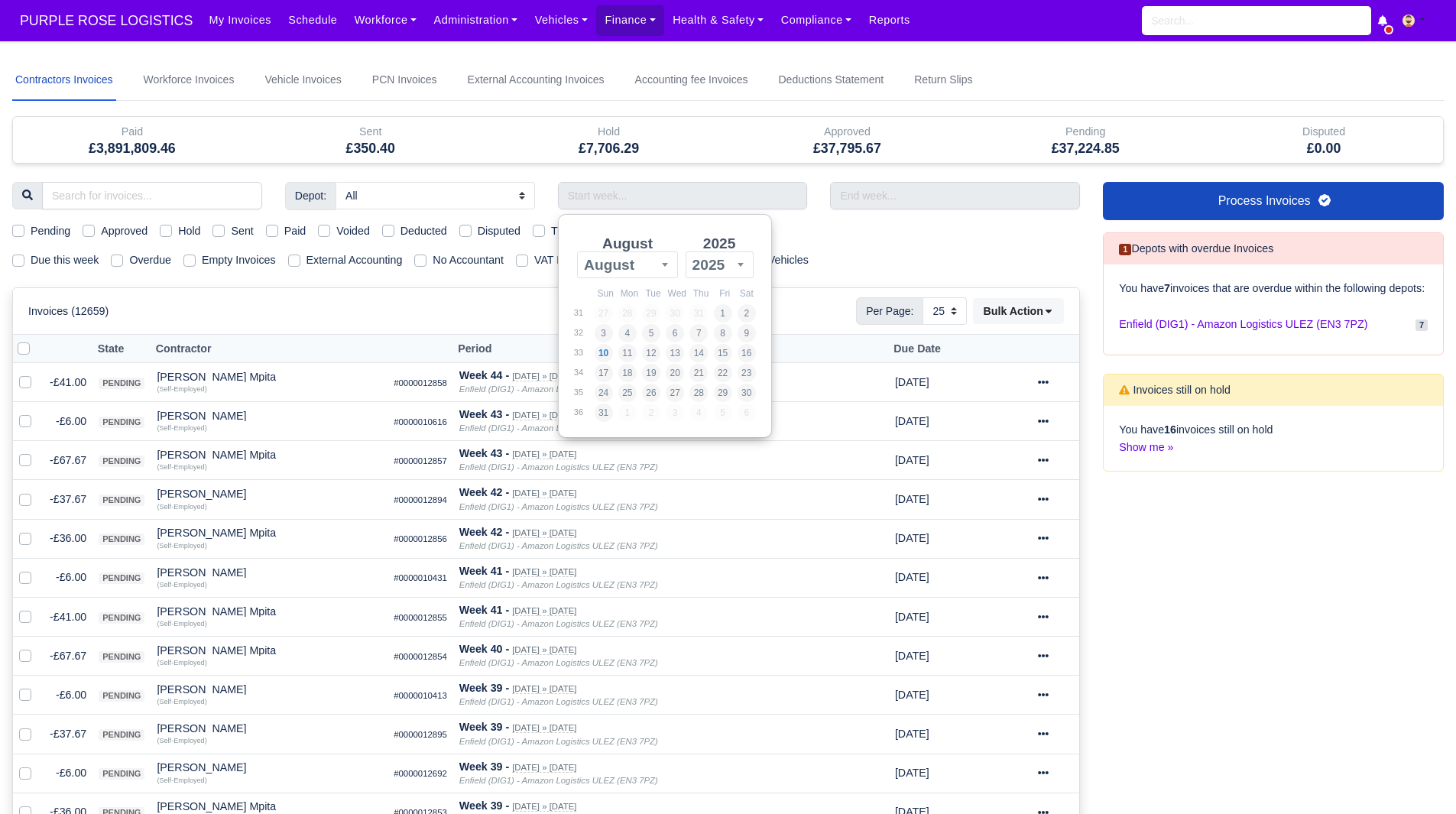
select select "25"
click at [734, 338] on td "8" at bounding box center [725, 334] width 24 height 20
type input "[DATE] - [DATE]"
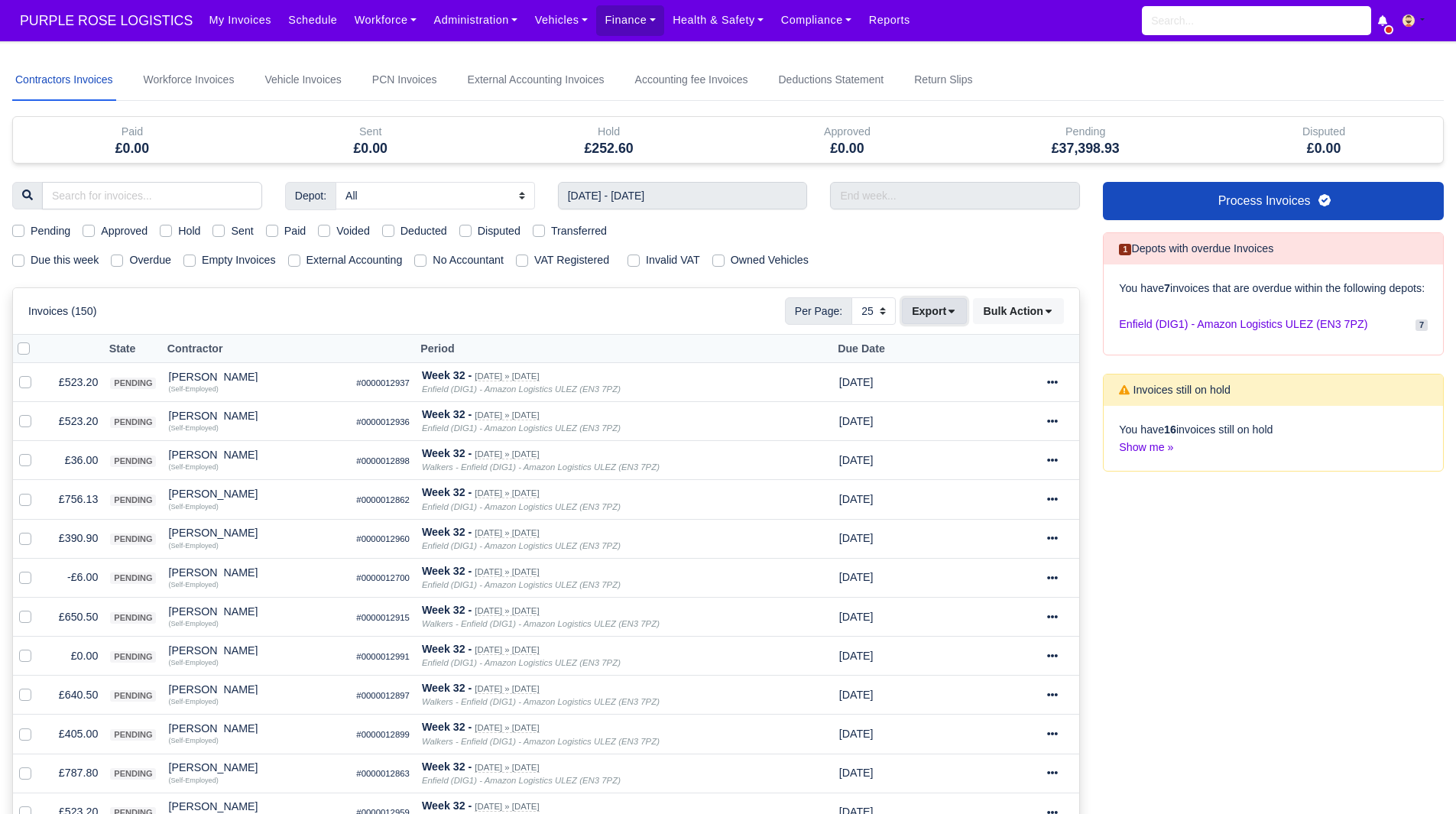
click at [961, 316] on button "Export" at bounding box center [934, 311] width 65 height 26
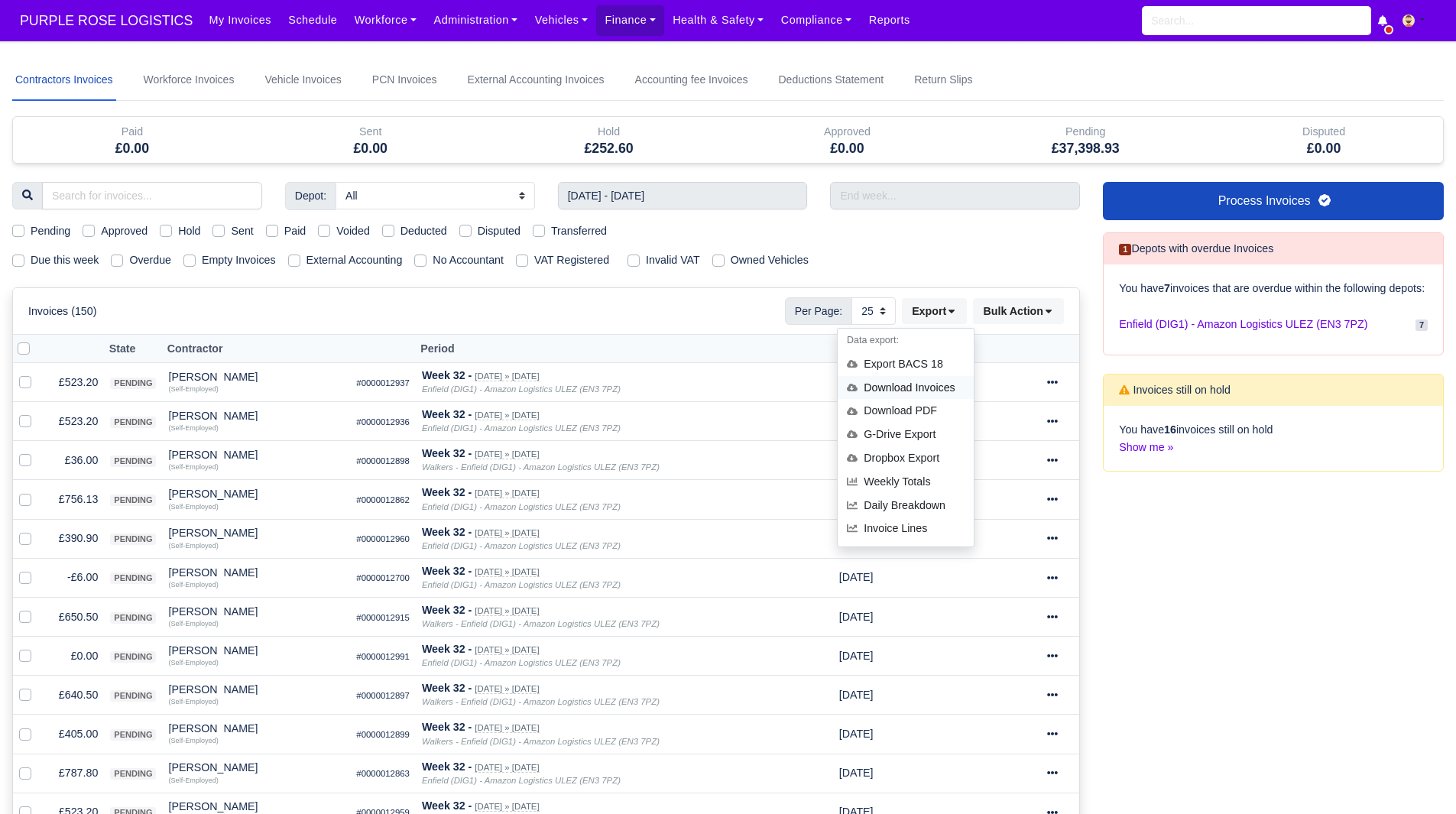
click at [933, 386] on div "Download Invoices" at bounding box center [905, 388] width 136 height 24
click at [150, 13] on span "PURPLE ROSE LOGISTICS" at bounding box center [106, 20] width 188 height 30
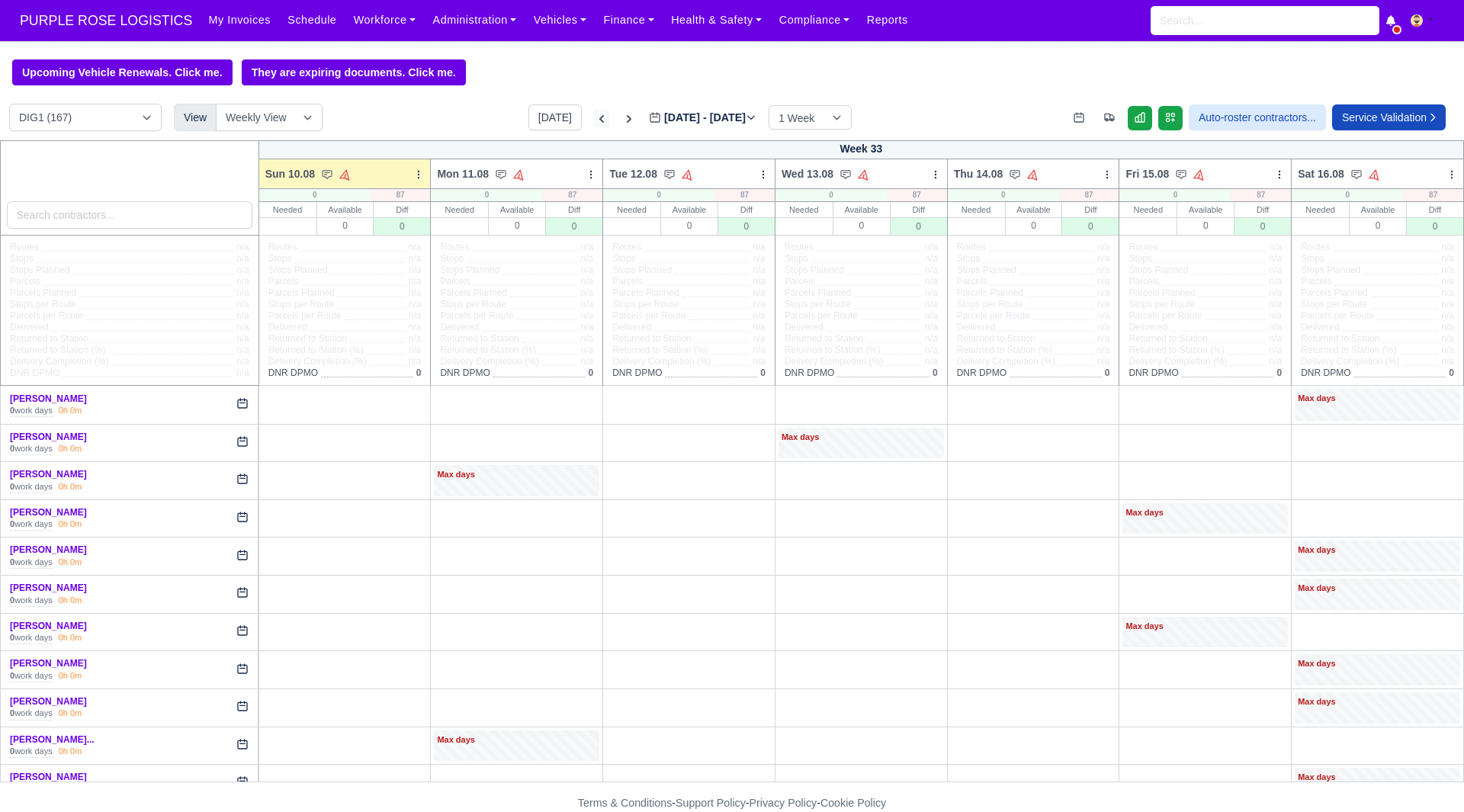
click at [594, 123] on icon at bounding box center [601, 119] width 15 height 15
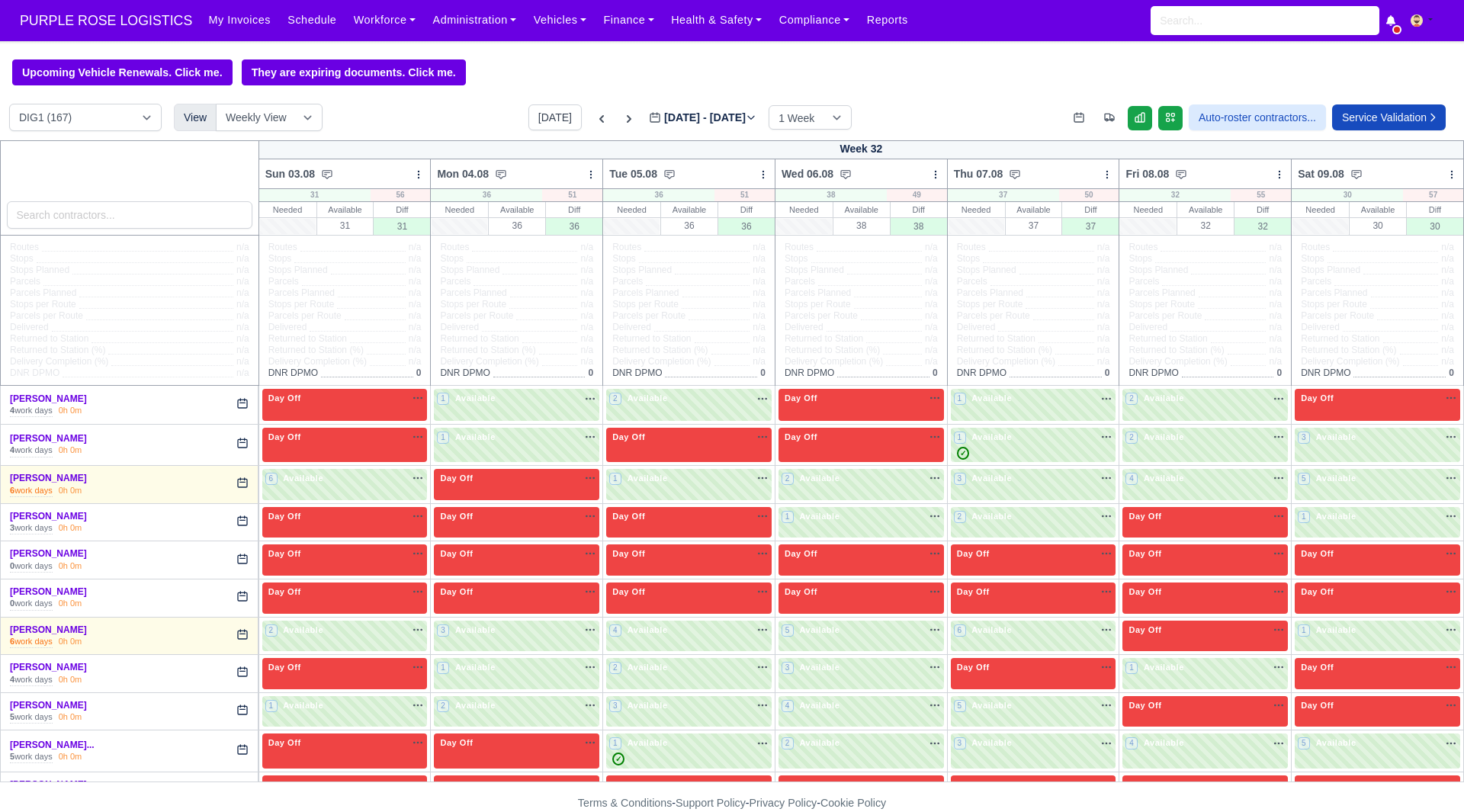
type input "[DATE]"
click at [120, 112] on select "DIG1 (167) DAK1 (1) GIMD (53)" at bounding box center [85, 117] width 152 height 28
select select "5"
click at [9, 106] on select "DIG1 (167) DAK1 (1) GIMD (53)" at bounding box center [85, 117] width 152 height 28
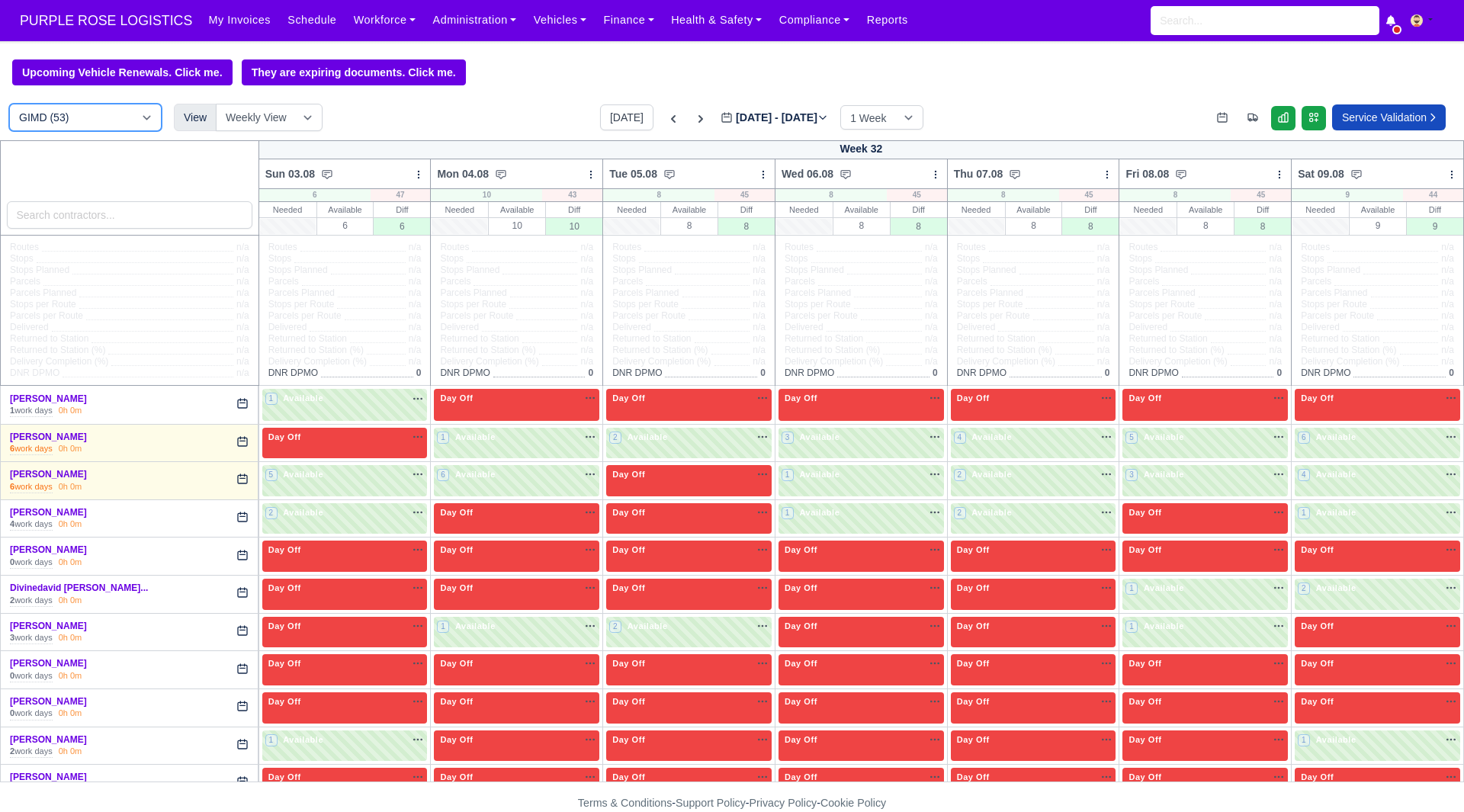
click at [117, 129] on select "DIG1 (167) DAK1 (1) GIMD (53)" at bounding box center [85, 117] width 152 height 28
select select "1"
click at [9, 106] on select "DIG1 (167) DAK1 (1) GIMD (53)" at bounding box center [85, 117] width 152 height 28
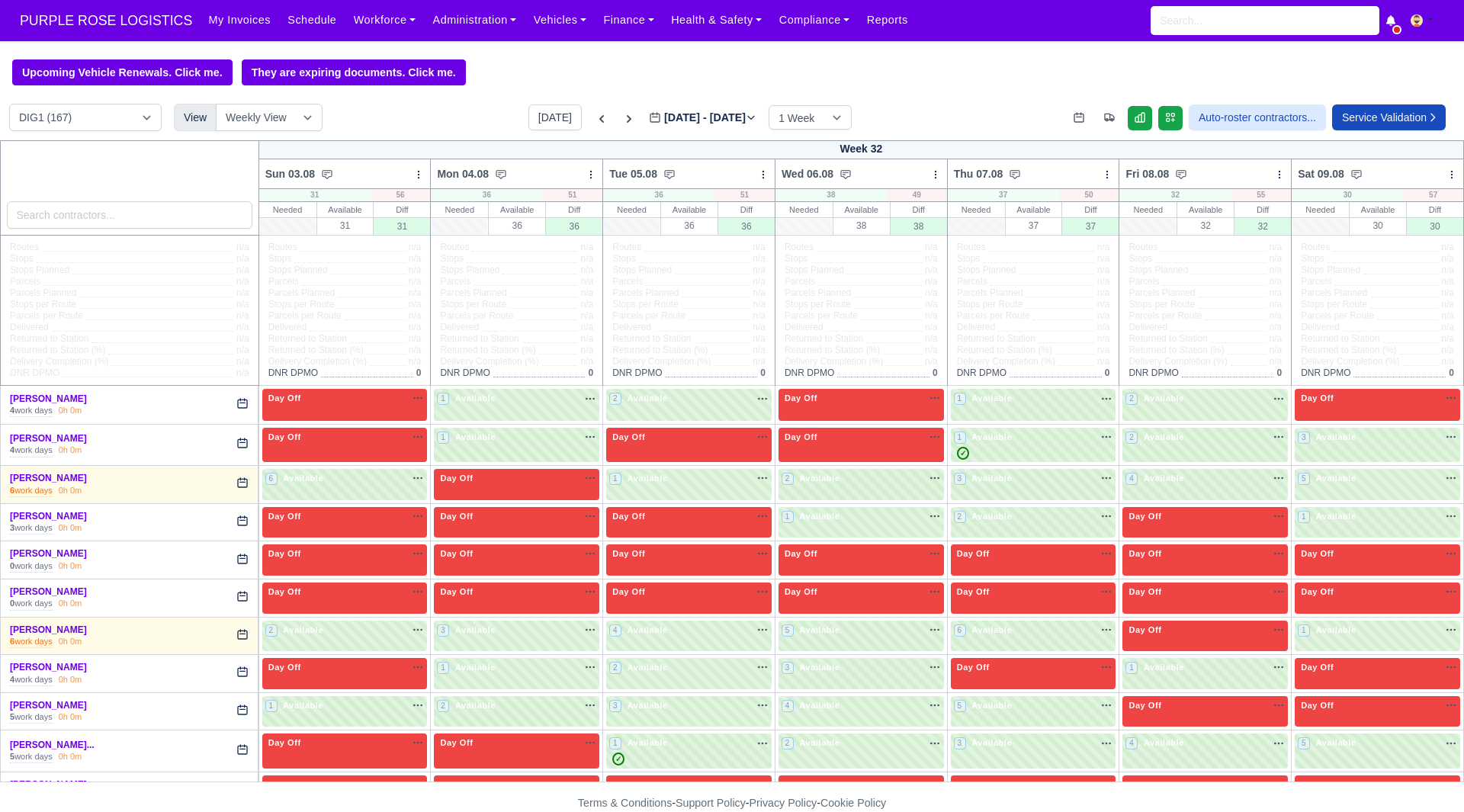
click at [943, 52] on body "PURPLE ROSE LOGISTICS My Invoices Schedule Workforce Manpower Expiring Document…" at bounding box center [732, 406] width 1464 height 812
